Goal: Complete application form

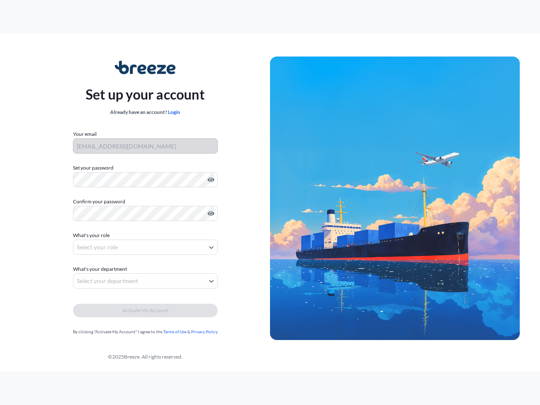
click at [270, 202] on img at bounding box center [395, 199] width 250 height 284
click at [209, 180] on icon "Show password" at bounding box center [211, 180] width 7 height 5
click at [209, 213] on icon "Show password" at bounding box center [211, 213] width 7 height 5
click at [92, 235] on span "What's your role" at bounding box center [91, 235] width 37 height 8
click at [145, 247] on button "Select your role" at bounding box center [145, 247] width 145 height 15
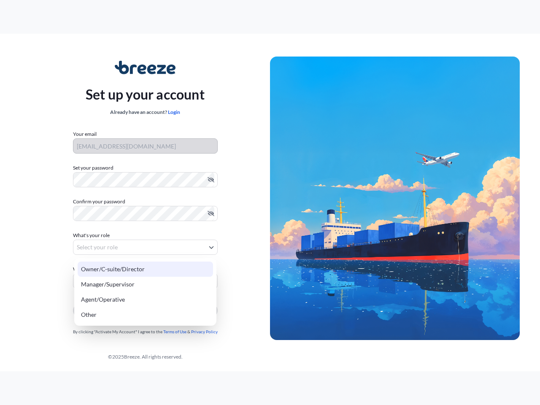
click at [101, 269] on div "Owner/C-suite/Director" at bounding box center [145, 268] width 135 height 15
click at [145, 281] on div "Manager/Supervisor" at bounding box center [145, 284] width 135 height 15
select select "manager/supervisor"
